Goal: Information Seeking & Learning: Learn about a topic

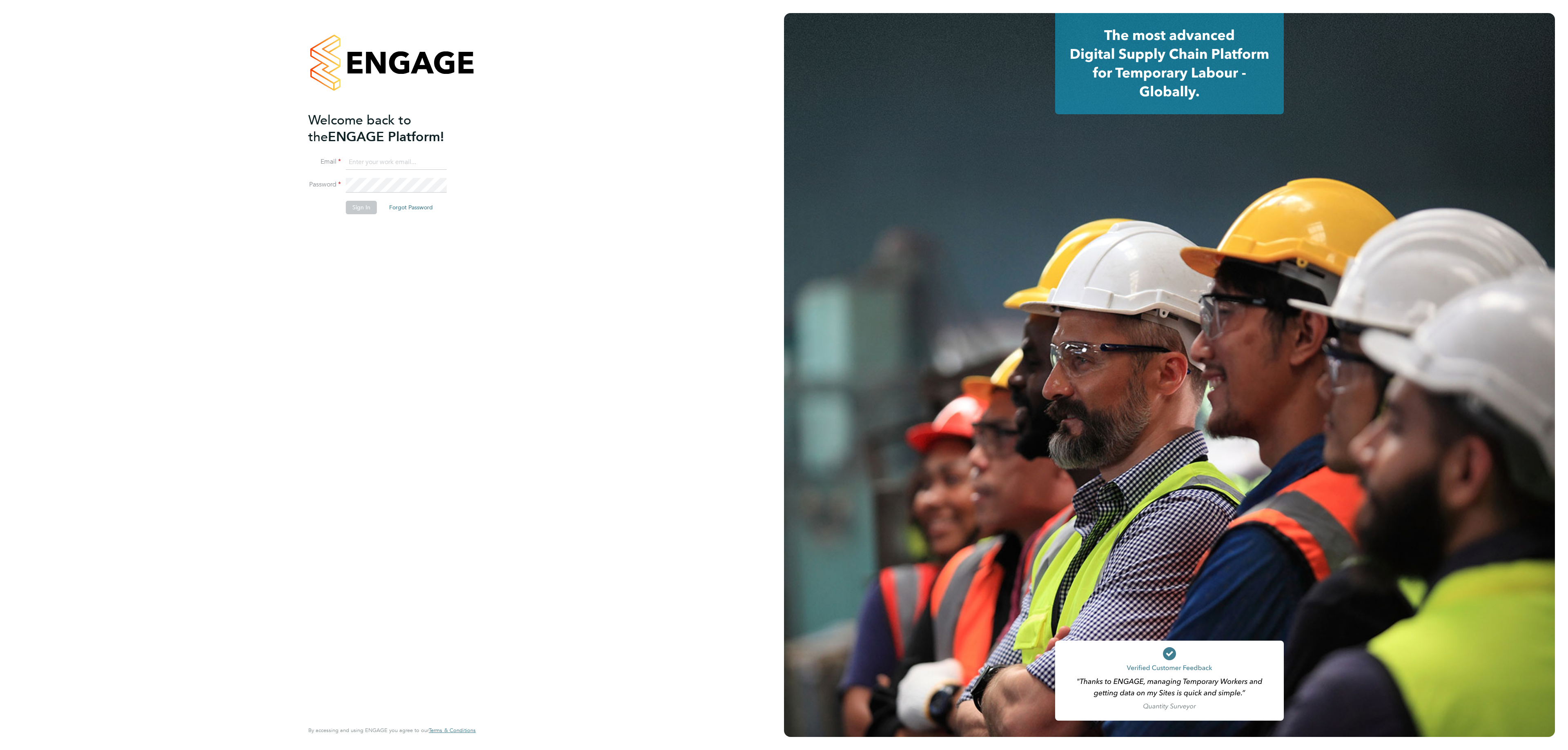
type input "[PERSON_NAME][EMAIL_ADDRESS][DOMAIN_NAME]"
click at [360, 213] on button "Sign In" at bounding box center [362, 207] width 31 height 13
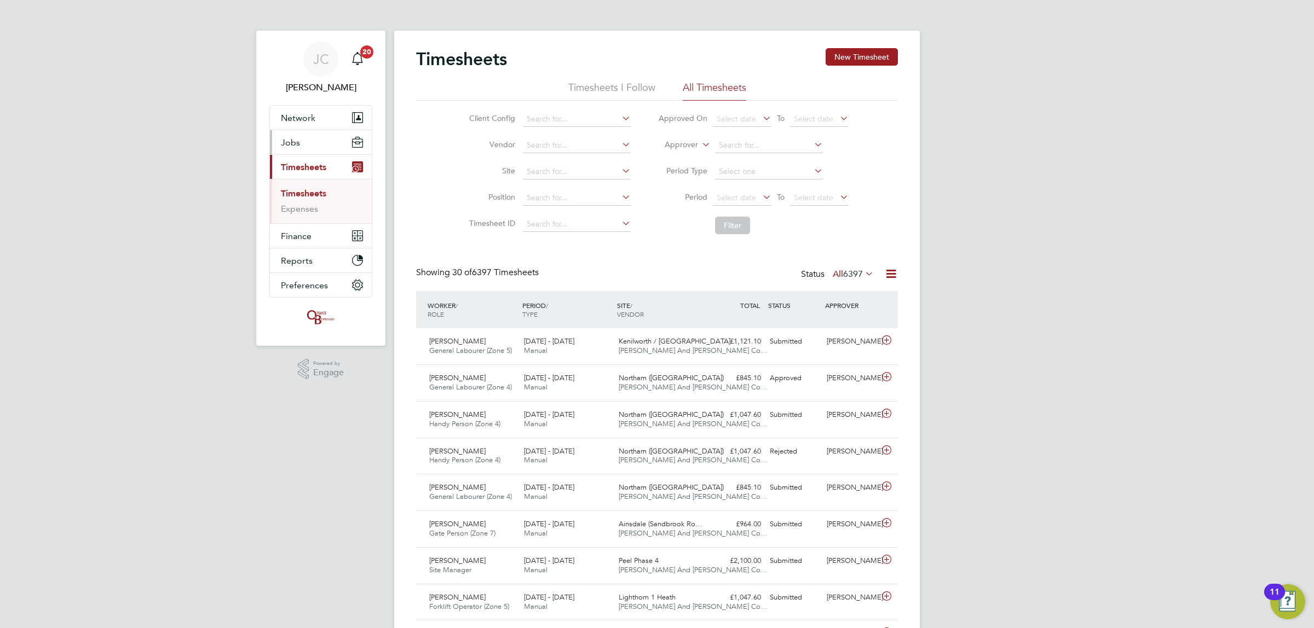
click at [304, 132] on button "Jobs" at bounding box center [321, 142] width 102 height 24
click at [305, 184] on link "Vacancies" at bounding box center [300, 184] width 39 height 10
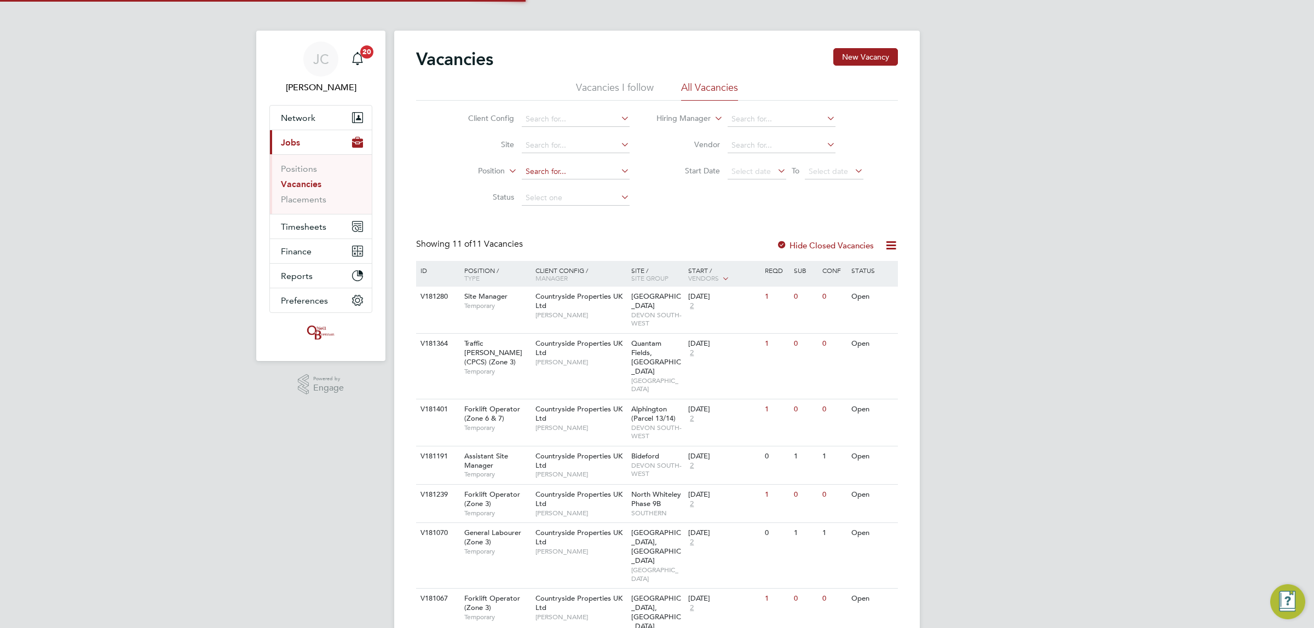
click at [613, 170] on input at bounding box center [576, 171] width 108 height 15
click at [595, 140] on input at bounding box center [576, 145] width 108 height 15
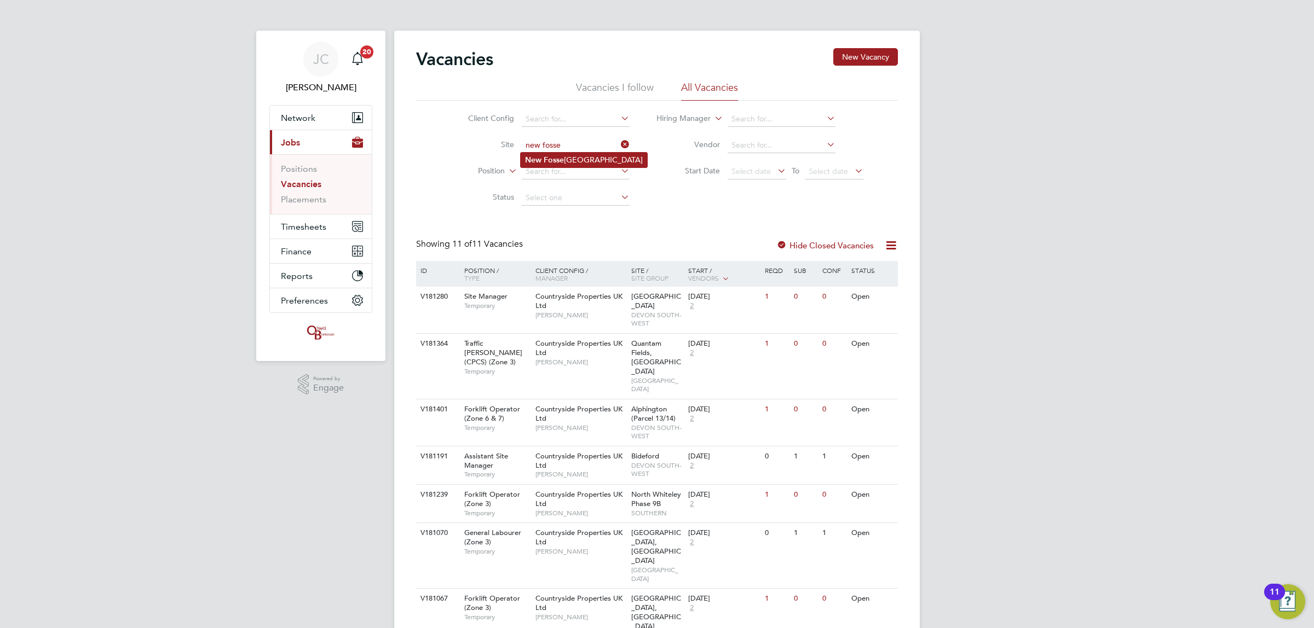
click at [593, 162] on li "[GEOGRAPHIC_DATA]" at bounding box center [584, 160] width 126 height 15
type input "[GEOGRAPHIC_DATA]"
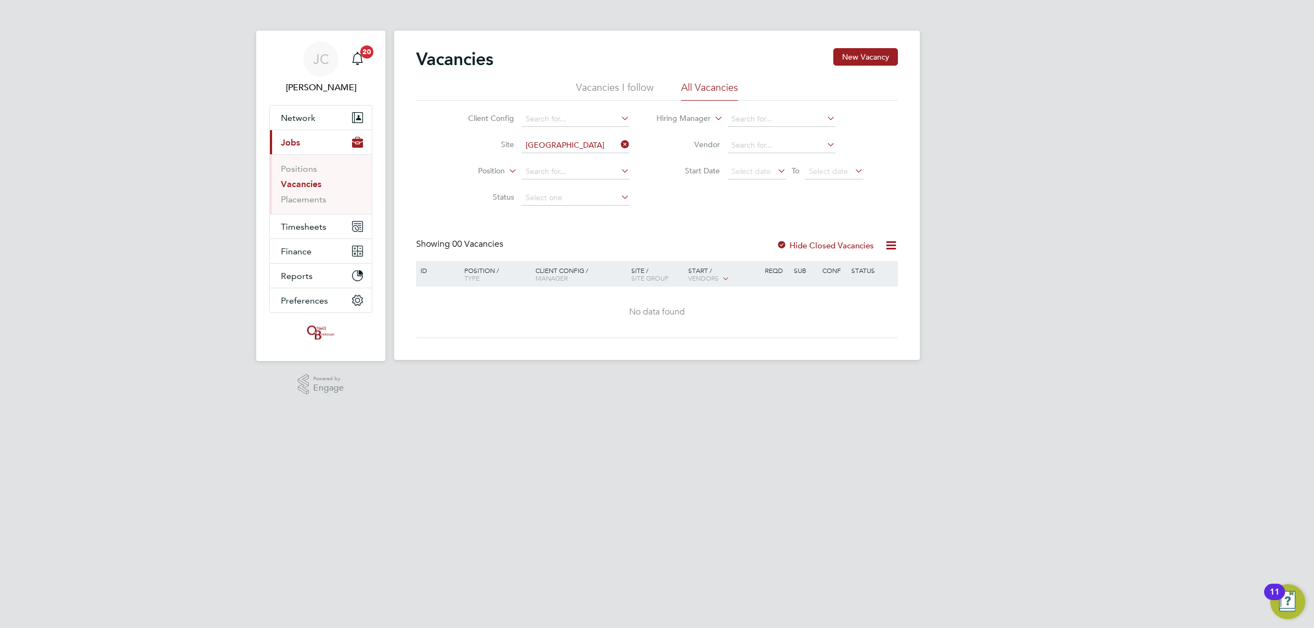
click at [305, 184] on link "Vacancies" at bounding box center [301, 184] width 41 height 10
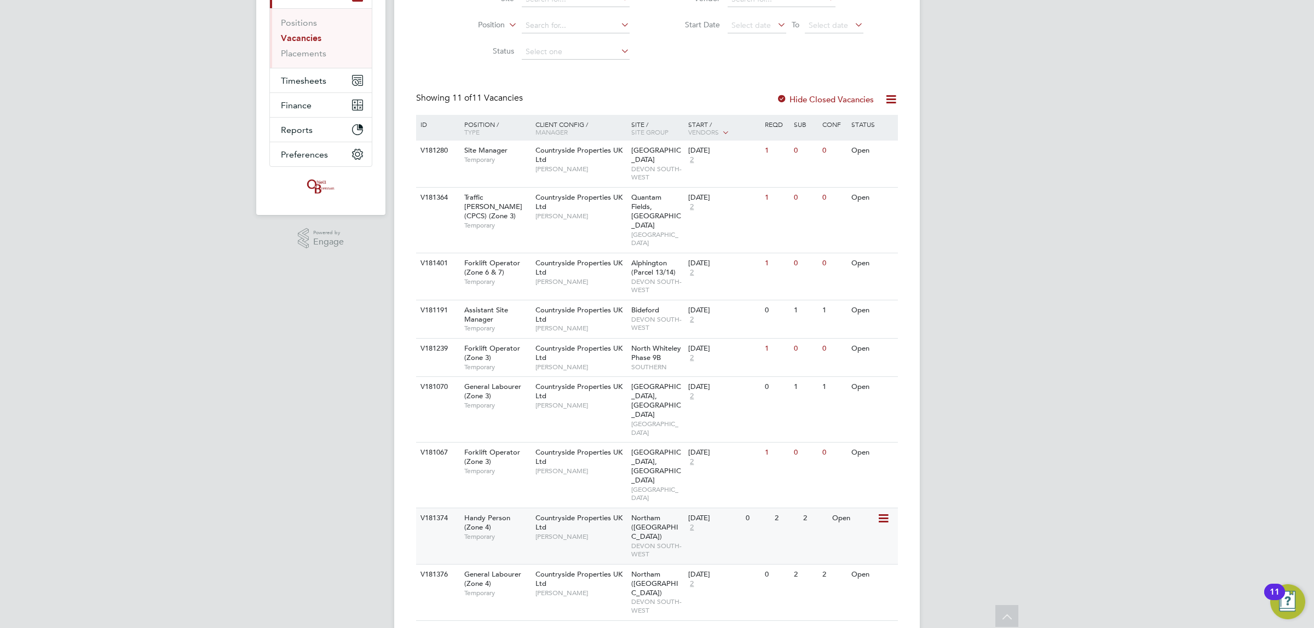
scroll to position [166, 0]
